Goal: Task Accomplishment & Management: Manage account settings

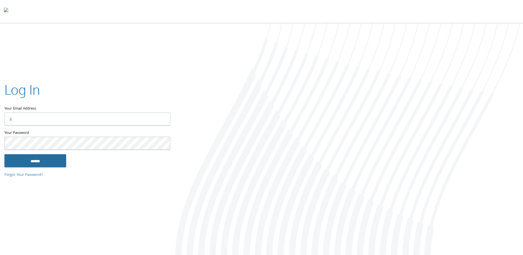
type input "**********"
click at [41, 162] on input "******" at bounding box center [35, 160] width 62 height 13
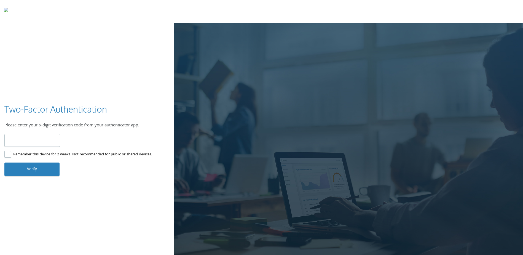
type input "******"
